Goal: Participate in discussion: Engage in conversation with other users on a specific topic

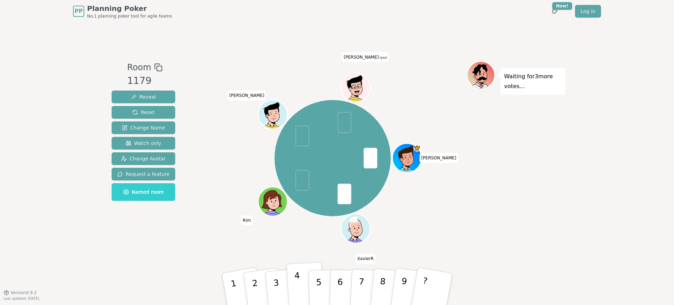
click at [303, 282] on button "4" at bounding box center [305, 289] width 38 height 55
click at [458, 230] on div "[PERSON_NAME] Rim [PERSON_NAME] (you)" at bounding box center [332, 158] width 269 height 169
click at [471, 193] on div "Waiting for 2 more votes..." at bounding box center [516, 157] width 98 height 193
click at [318, 278] on p "5" at bounding box center [319, 289] width 6 height 38
click at [489, 215] on div "Waiting for [PERSON_NAME] 's vote..." at bounding box center [516, 157] width 98 height 193
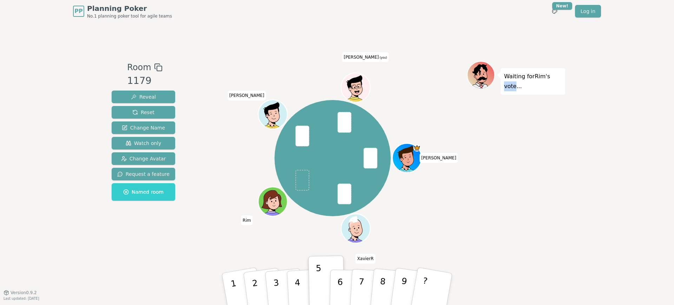
click at [489, 215] on div "Waiting for [PERSON_NAME] 's vote..." at bounding box center [516, 157] width 98 height 193
click at [536, 189] on div "Waiting for [PERSON_NAME] 's vote..." at bounding box center [516, 157] width 98 height 193
click at [318, 290] on p "5" at bounding box center [319, 289] width 6 height 38
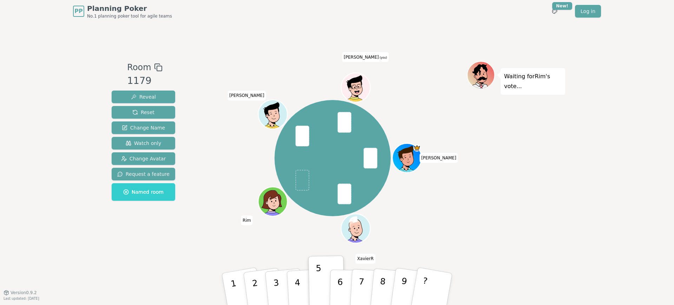
click at [491, 221] on div "Waiting for [PERSON_NAME] 's vote..." at bounding box center [516, 157] width 98 height 193
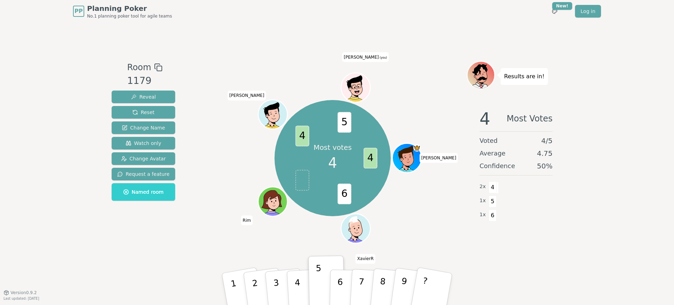
click at [525, 256] on div "Room 1179 Reveal Reset Change Name Watch only Change Avatar Request a feature N…" at bounding box center [337, 157] width 456 height 270
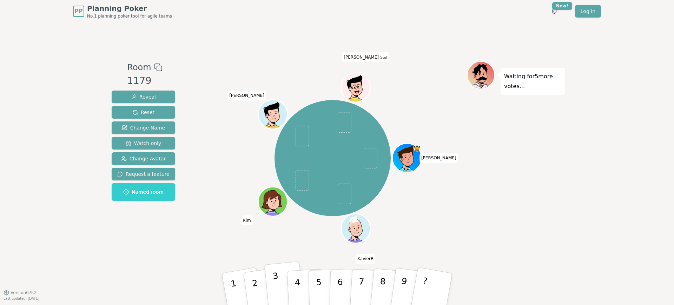
click at [274, 278] on p "3" at bounding box center [276, 290] width 9 height 38
click at [501, 214] on div "Waiting for 3 more votes..." at bounding box center [516, 157] width 98 height 193
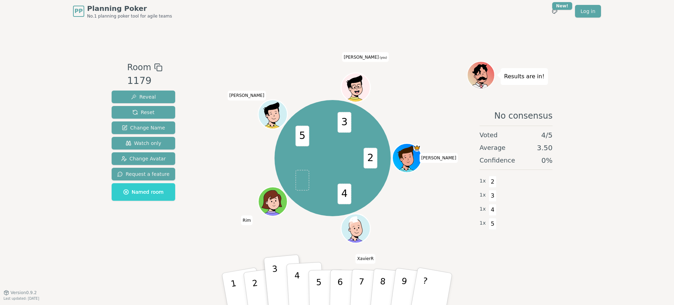
click at [295, 278] on p "4" at bounding box center [298, 290] width 8 height 38
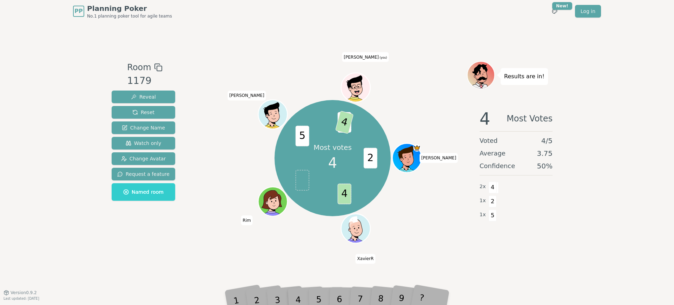
click at [220, 137] on div "Most votes 4 2 4 5 3 4 [PERSON_NAME] Rim [PERSON_NAME] (you)" at bounding box center [332, 158] width 269 height 169
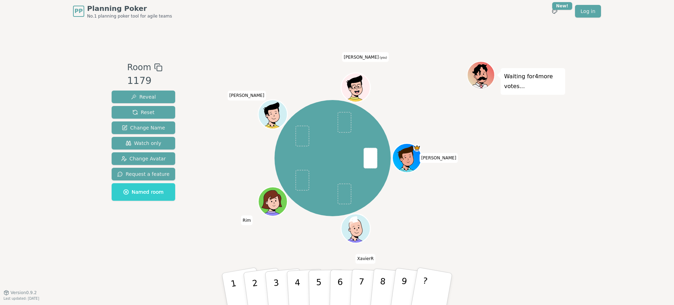
click at [236, 165] on div "[PERSON_NAME] Rim [PERSON_NAME] (you)" at bounding box center [332, 158] width 269 height 169
click at [257, 285] on button "2" at bounding box center [263, 289] width 42 height 57
click at [287, 279] on button "4" at bounding box center [305, 289] width 38 height 55
click at [279, 280] on button "3" at bounding box center [284, 290] width 40 height 56
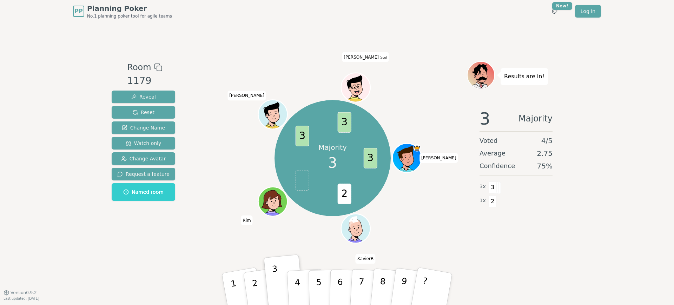
click at [398, 32] on div "Room 1179 Reveal Reset Change Name Watch only Change Avatar Request a feature N…" at bounding box center [337, 157] width 456 height 270
click at [429, 236] on div "Majority 3 3 2 3 3 [PERSON_NAME] Rim [PERSON_NAME] (you)" at bounding box center [332, 158] width 269 height 169
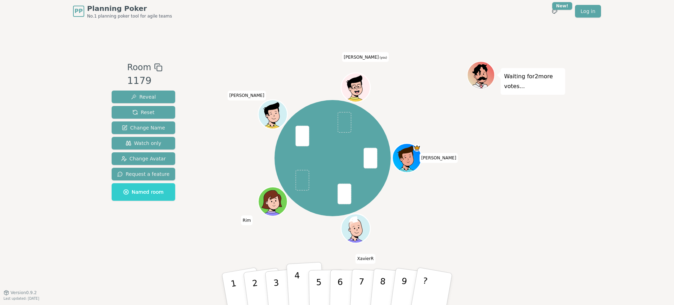
click at [303, 286] on button "4" at bounding box center [305, 289] width 38 height 55
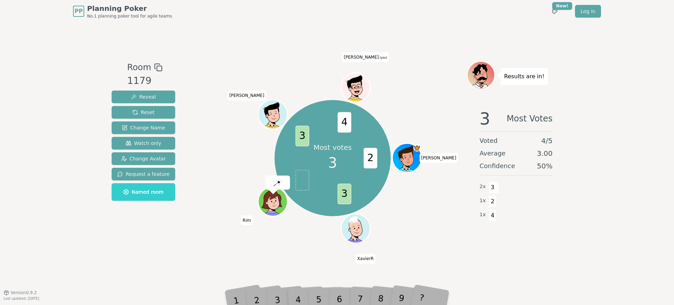
click at [441, 24] on div "Room 1179 Reveal Reset Change Name Watch only Change Avatar Request a feature N…" at bounding box center [337, 157] width 456 height 270
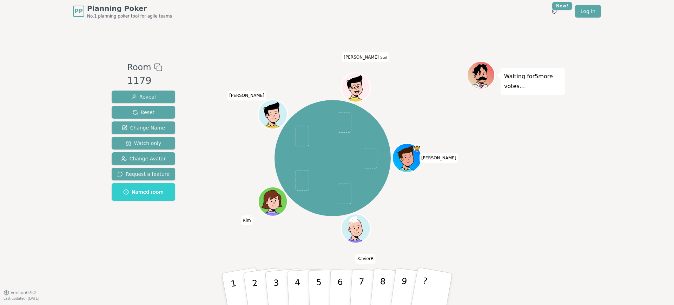
click at [488, 207] on div "Waiting for 5 more votes..." at bounding box center [516, 157] width 98 height 193
click at [484, 234] on div "Waiting for 5 more votes..." at bounding box center [516, 157] width 98 height 193
click at [489, 179] on div "Waiting for 5 more votes..." at bounding box center [516, 157] width 98 height 193
click at [461, 160] on div "[PERSON_NAME] Rim [PERSON_NAME] (you)" at bounding box center [332, 158] width 269 height 169
click at [407, 214] on div "[PERSON_NAME] Rim [PERSON_NAME] (you)" at bounding box center [332, 158] width 269 height 169
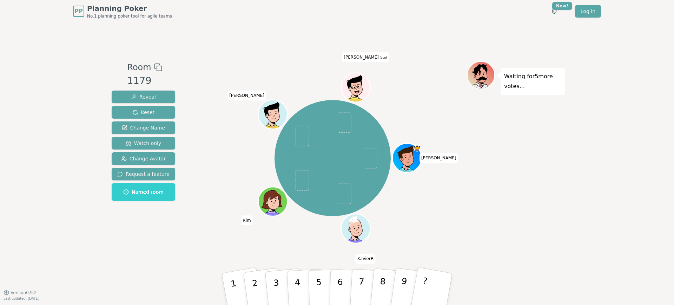
click at [460, 217] on div "[PERSON_NAME] Rim [PERSON_NAME] (you)" at bounding box center [332, 158] width 269 height 169
click at [518, 188] on div "Waiting for 5 more votes..." at bounding box center [516, 157] width 98 height 193
click at [292, 276] on button "4" at bounding box center [305, 289] width 38 height 55
click at [280, 279] on button "3" at bounding box center [284, 290] width 40 height 56
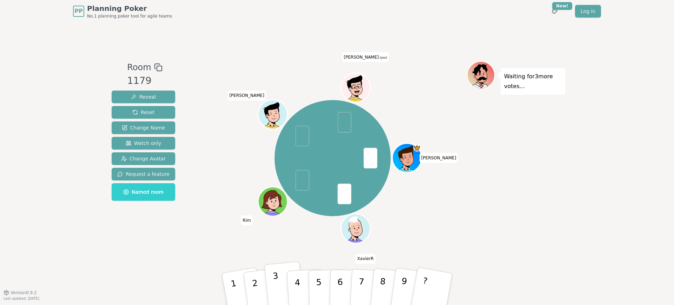
click at [279, 283] on button "3" at bounding box center [284, 290] width 40 height 56
